Goal: Task Accomplishment & Management: Complete application form

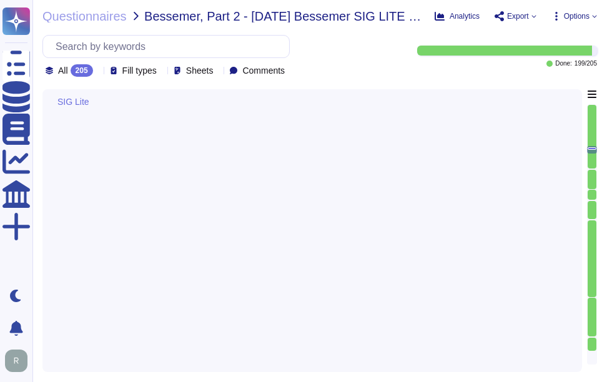
type textarea "Yes, there is a risk assessment program that has been approved by management, c…"
type textarea "Yes, Sectigo has a formal Risk Management process that includes the identificat…"
type textarea "Sectigo has a formalized risk governance plan that includes a comprehensive ris…"
type textarea "Yes, our organization has a formal risk management process that includes the ma…"
type textarea "Yes, we have a formal process and procedures in place for tracking the status o…"
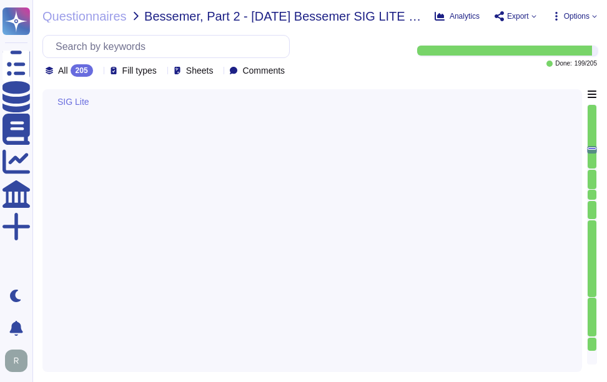
type textarea "Our organization has established a comprehensive risk management program that i…"
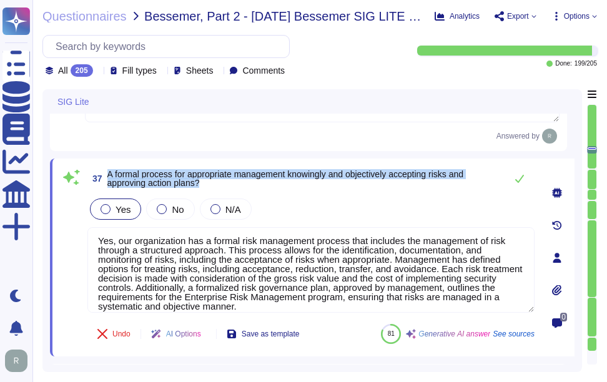
scroll to position [4692, 0]
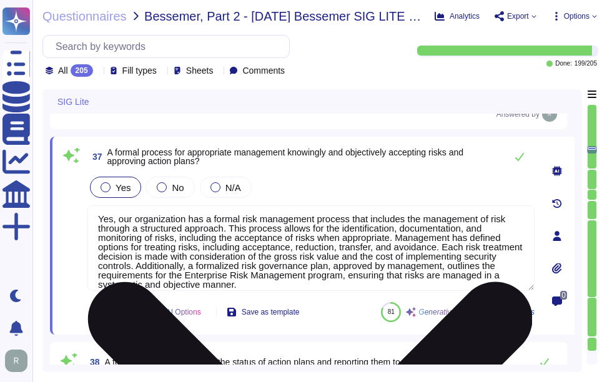
click at [289, 276] on textarea "Yes, our organization has a formal risk management process that includes the ma…" at bounding box center [310, 248] width 447 height 86
paste textarea "Our organization has a formal risk management process that includes the identif…"
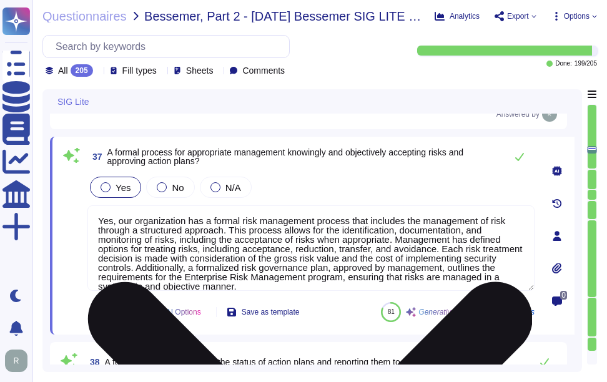
type textarea "Our organization has a formal risk management process that includes the identif…"
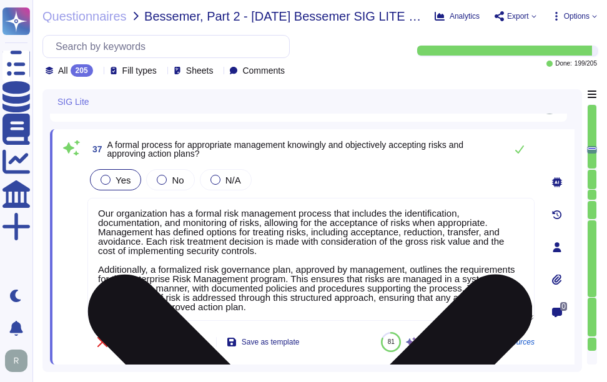
type textarea "Our organization has established a comprehensive risk management program that i…"
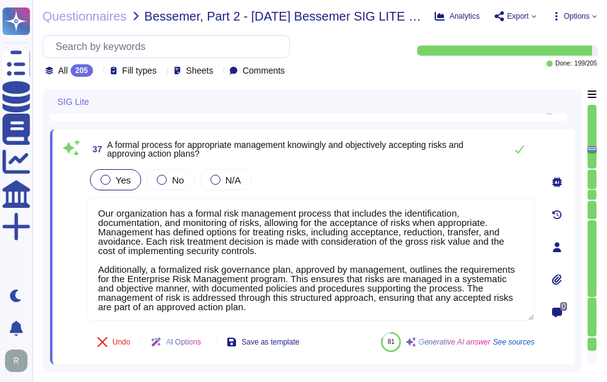
type textarea "Our organization has a formal risk management process that includes the identif…"
click at [433, 172] on div "Yes No N/A" at bounding box center [310, 180] width 447 height 26
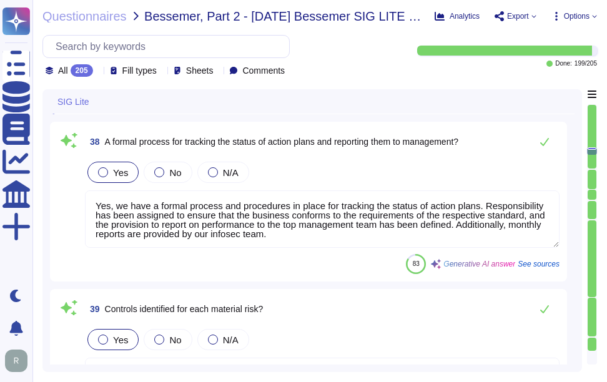
scroll to position [4942, 0]
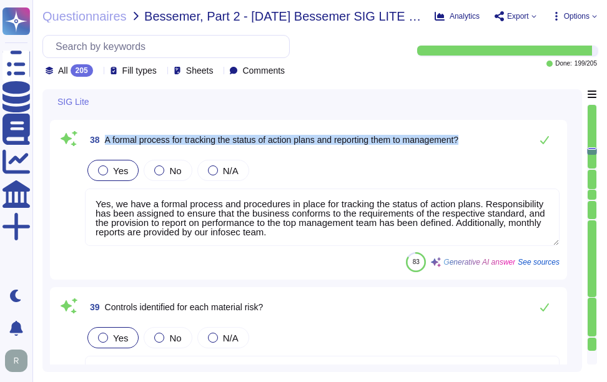
drag, startPoint x: 104, startPoint y: 145, endPoint x: 476, endPoint y: 131, distance: 371.9
click at [478, 136] on div "38 A formal process for tracking the status of action plans and reporting them …" at bounding box center [322, 139] width 475 height 25
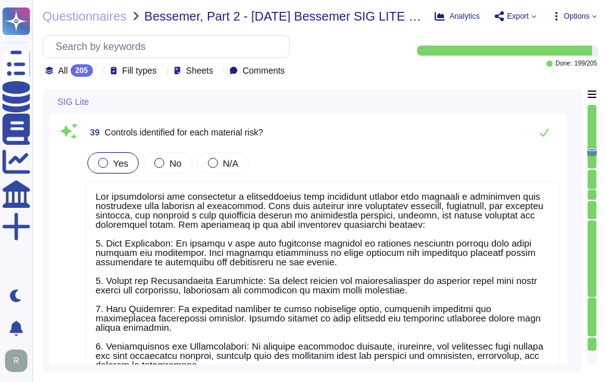
scroll to position [1, 0]
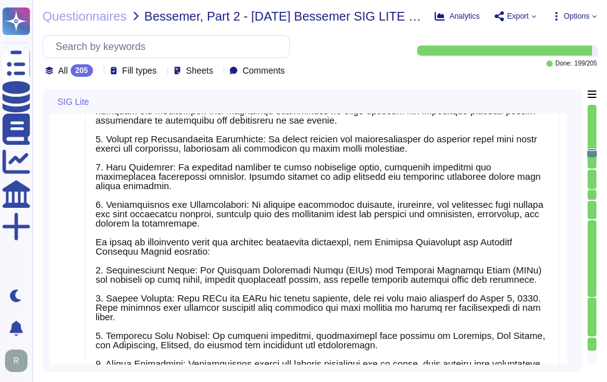
type textarea "Sectigo's enterprise risk management program includes measures for defining, mo…"
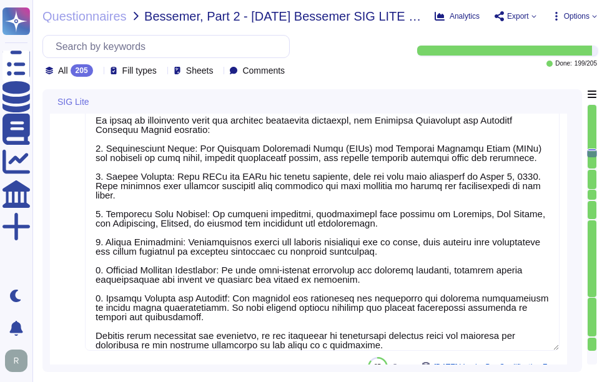
type textarea "No, subcontractors do not have access to scoped systems and data or processing …"
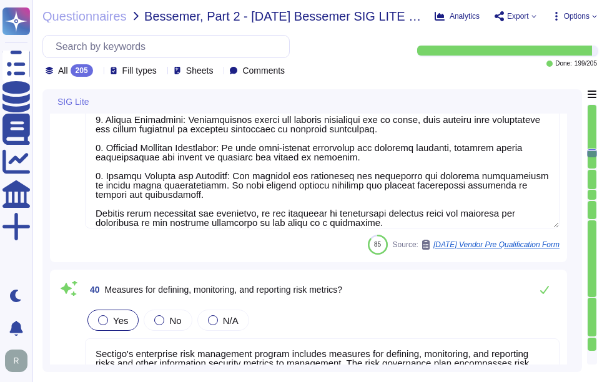
scroll to position [5504, 0]
type textarea "Yes, there is a documented third-party risk management program in place, which …"
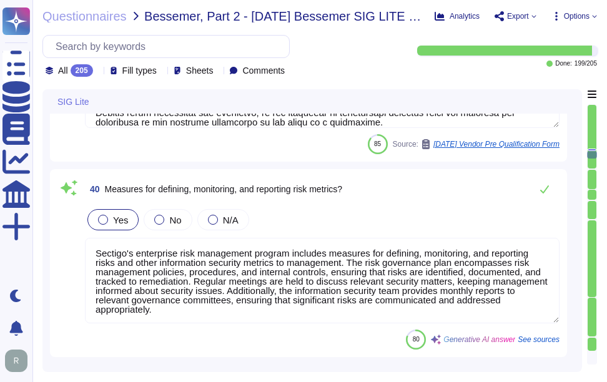
scroll to position [5754, 0]
type textarea "The policy is documented, approved by management, and includes security impact …"
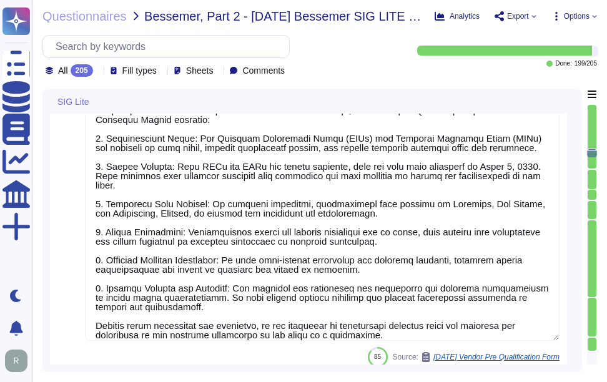
scroll to position [0, 0]
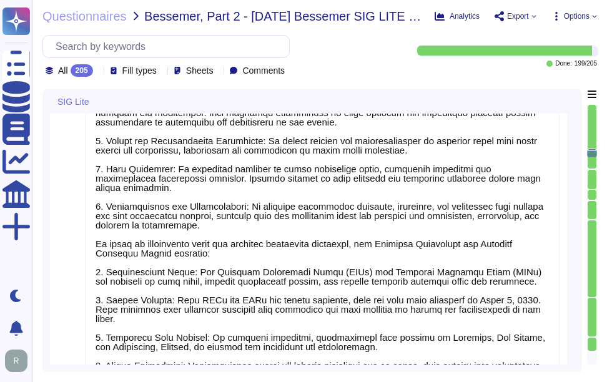
type textarea "Yes, we have a formal process and procedures in place for tracking the status o…"
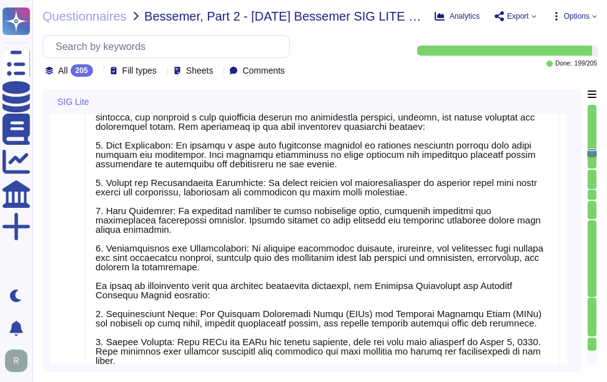
type textarea "Our organization has a formal risk management process that includes the identif…"
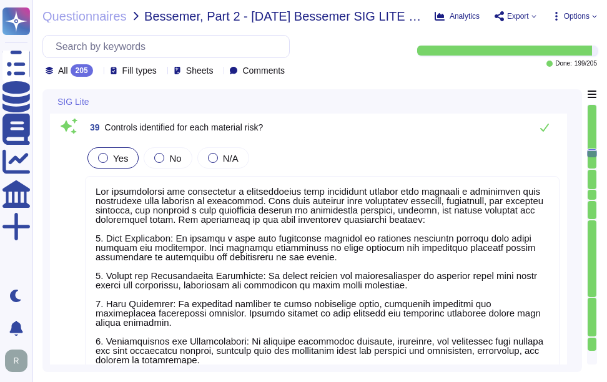
scroll to position [4872, 0]
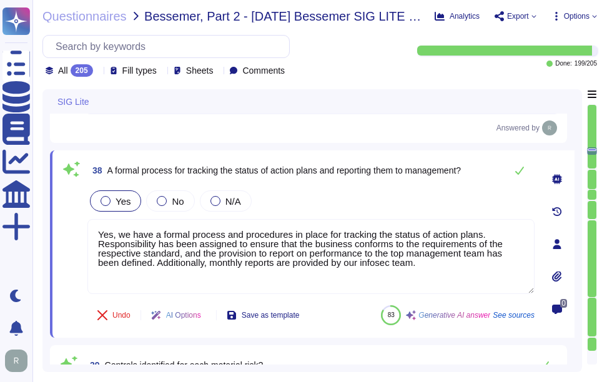
type textarea "Sectigo has a formalized risk governance plan that includes a comprehensive ris…"
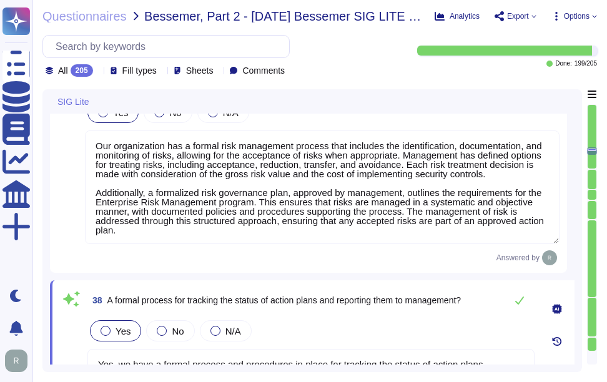
type textarea "Yes, Sectigo has a formal Risk Management process that includes the identificat…"
